Goal: Information Seeking & Learning: Understand process/instructions

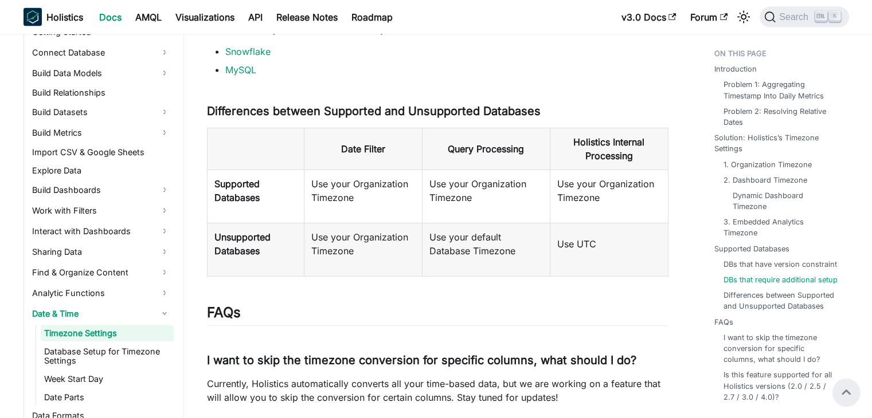
scroll to position [2534, 0]
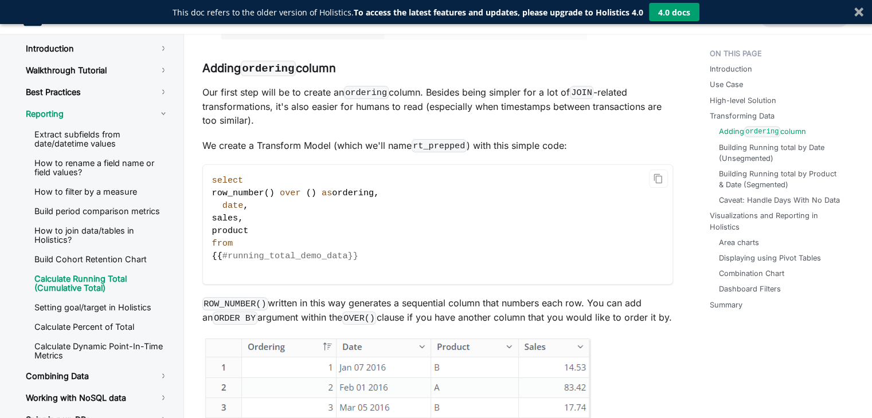
scroll to position [2318, 0]
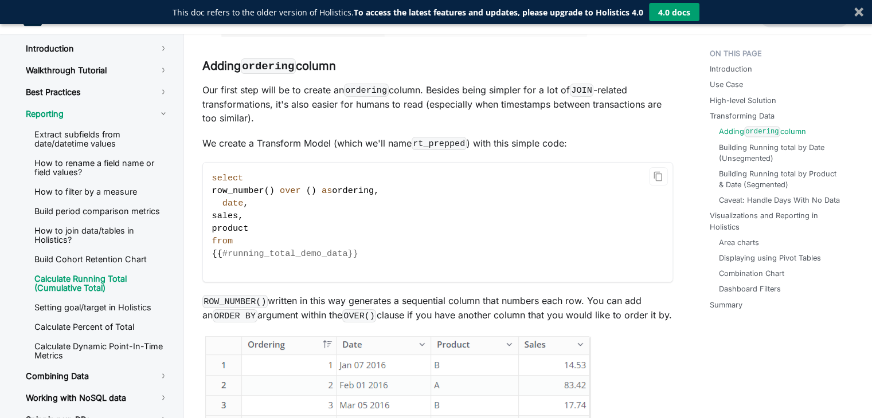
click at [429, 174] on code "select row_number ( ) over ( ) as ordering , date , sales , product from {{ #ru…" at bounding box center [437, 222] width 469 height 119
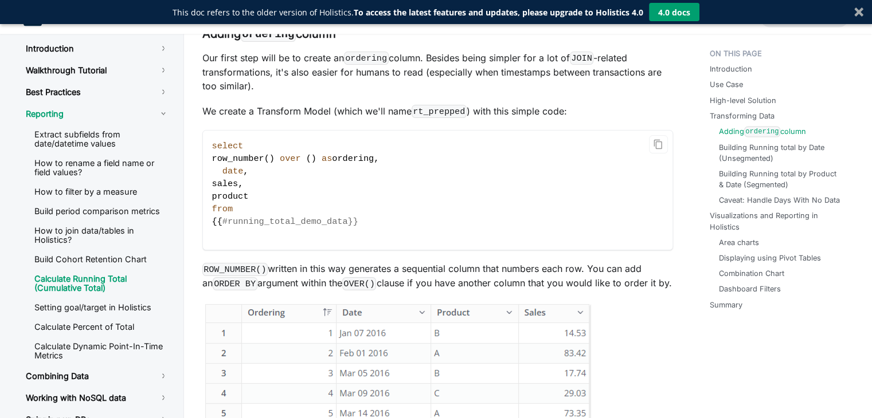
scroll to position [2351, 0]
drag, startPoint x: 247, startPoint y: 171, endPoint x: 207, endPoint y: 167, distance: 40.4
click at [207, 167] on code "select row_number ( ) over ( ) as ordering , date , sales , product from {{ #ru…" at bounding box center [437, 189] width 469 height 119
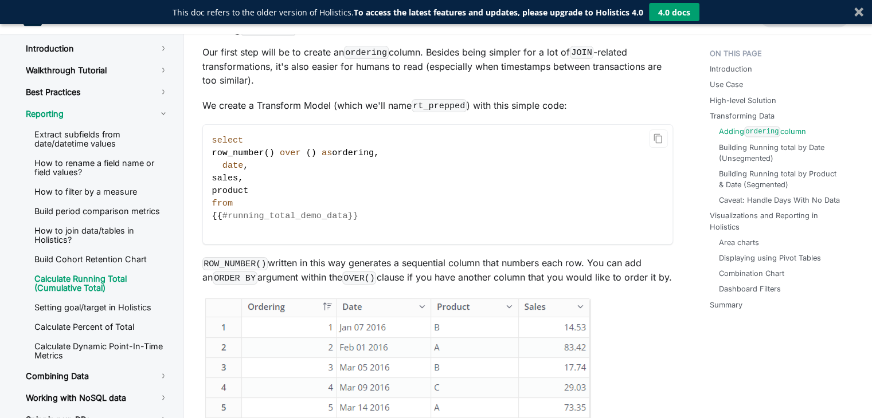
scroll to position [2356, 0]
